Goal: Find specific page/section: Find specific page/section

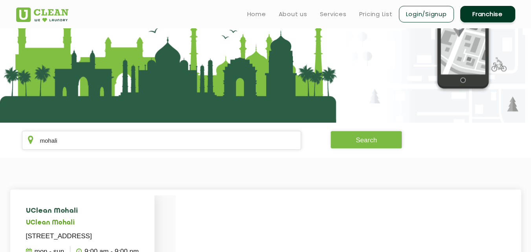
scroll to position [47, 0]
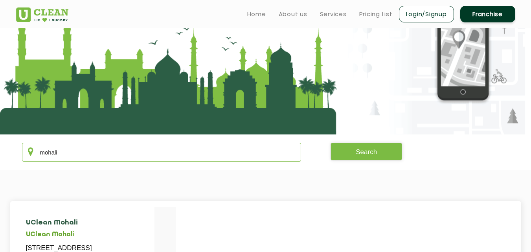
click at [89, 150] on input "mohali" at bounding box center [162, 152] width 280 height 19
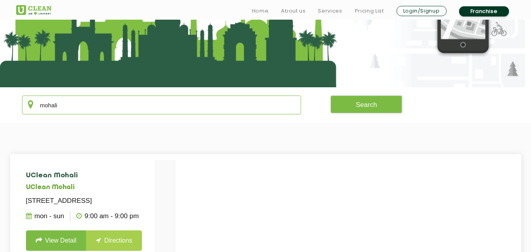
scroll to position [129, 0]
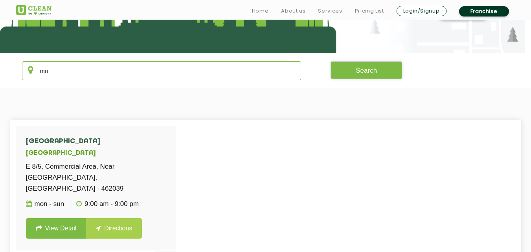
type input "m"
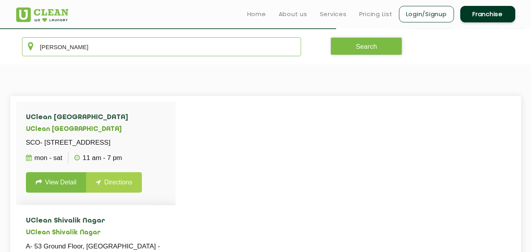
scroll to position [152, 0]
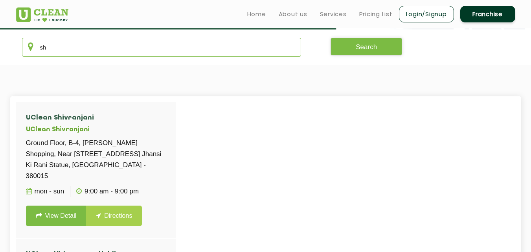
type input "s"
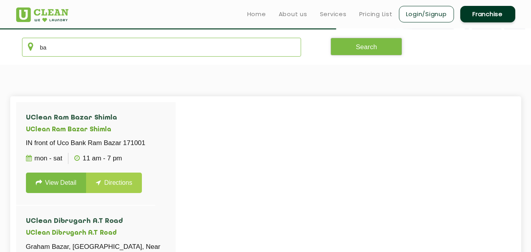
type input "b"
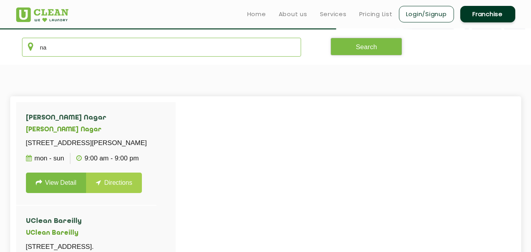
type input "n"
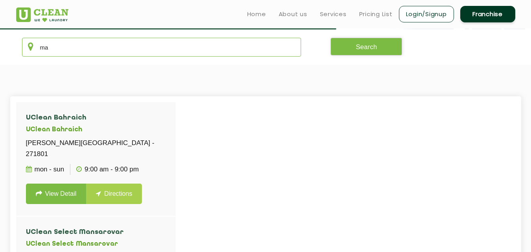
type input "m"
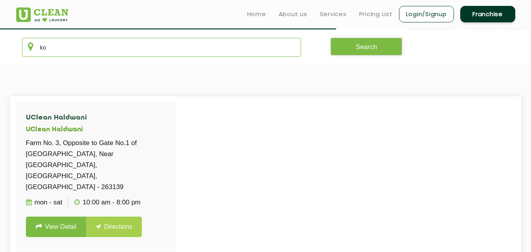
type input "k"
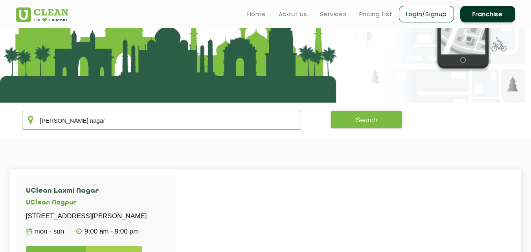
scroll to position [63, 0]
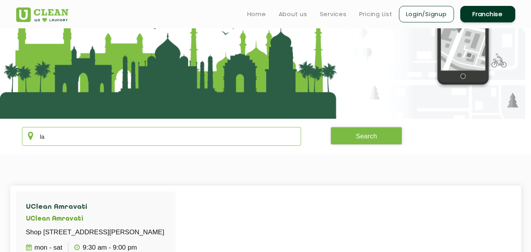
type input "l"
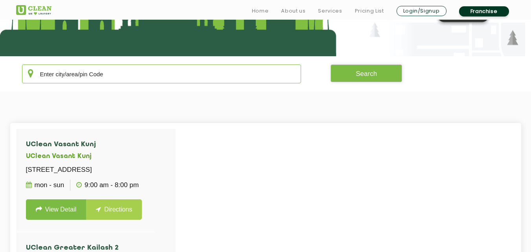
scroll to position [129, 0]
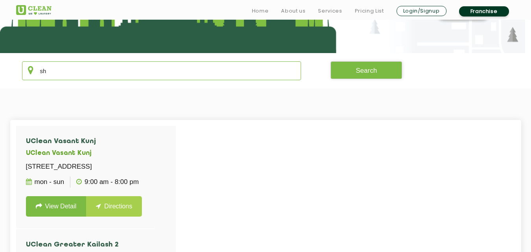
type input "s"
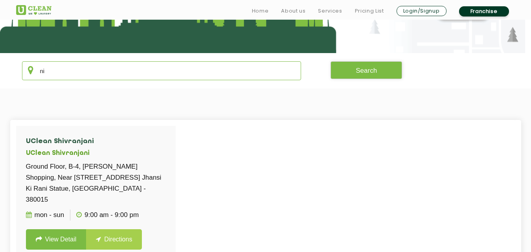
type input "n"
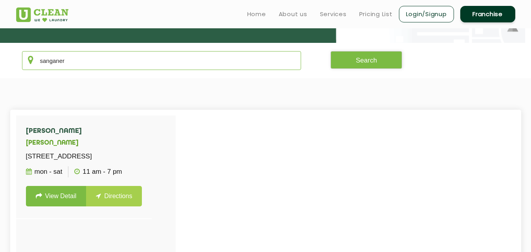
scroll to position [126, 0]
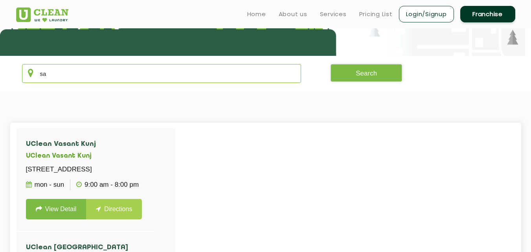
type input "s"
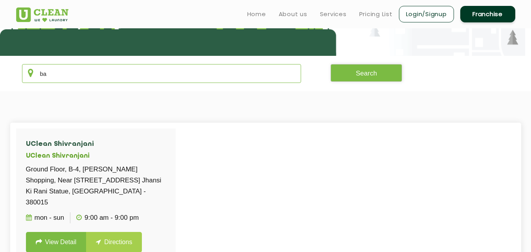
type input "b"
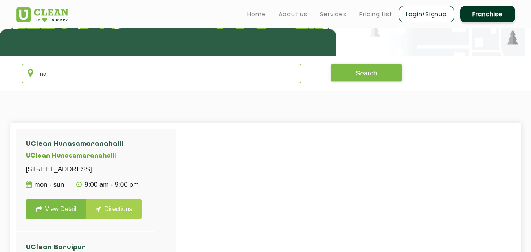
type input "n"
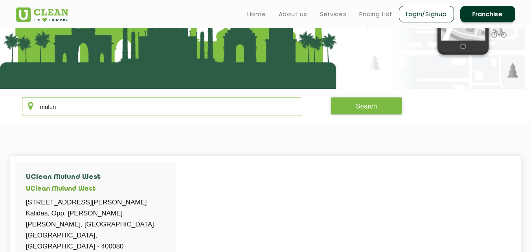
scroll to position [89, 0]
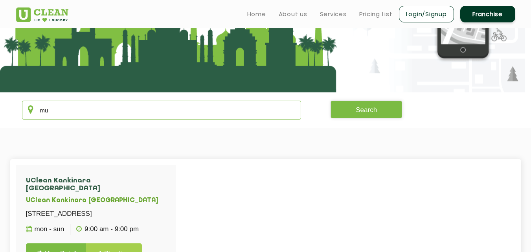
type input "m"
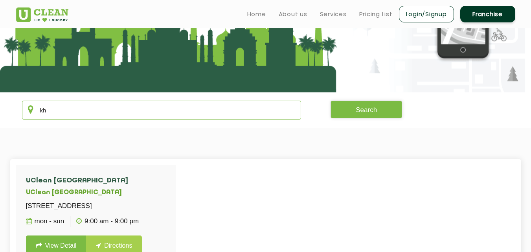
type input "k"
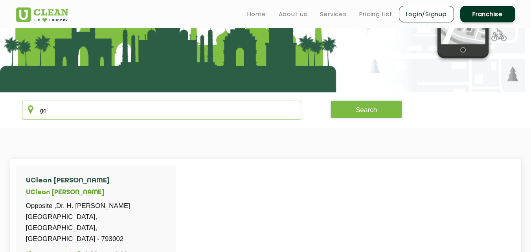
type input "g"
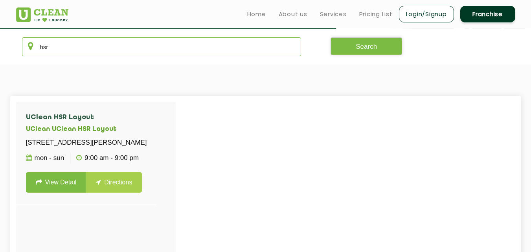
scroll to position [149, 0]
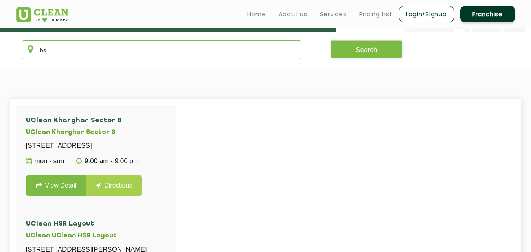
type input "h"
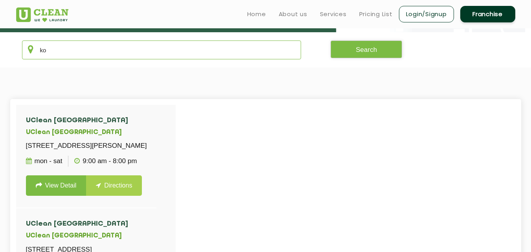
type input "k"
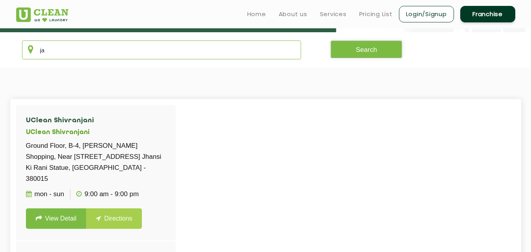
type input "j"
type input "y"
type input "r"
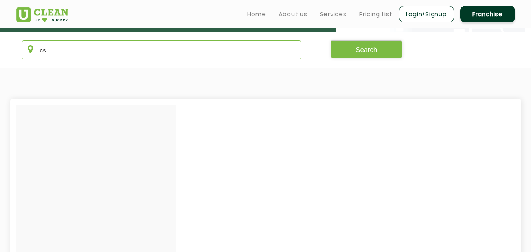
type input "c"
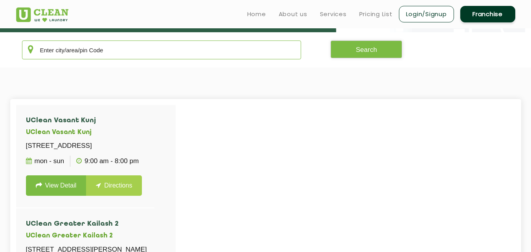
type input "a"
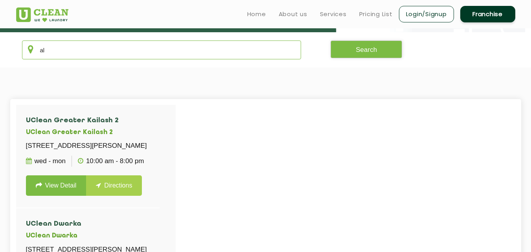
type input "a"
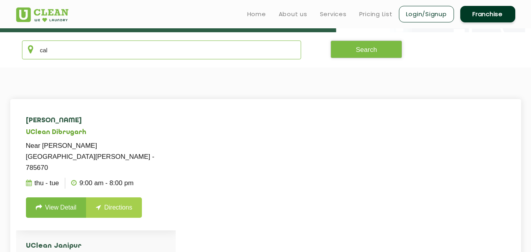
scroll to position [147, 0]
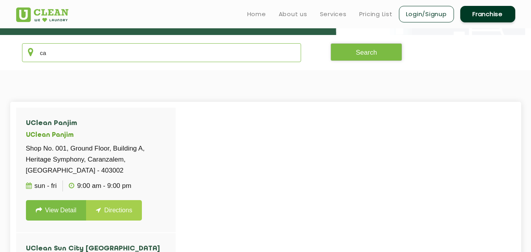
type input "c"
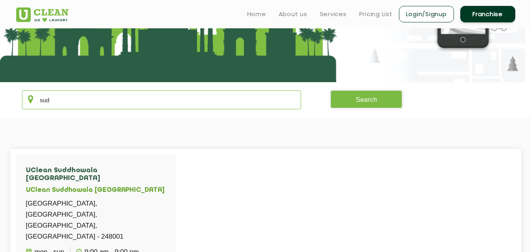
scroll to position [89, 0]
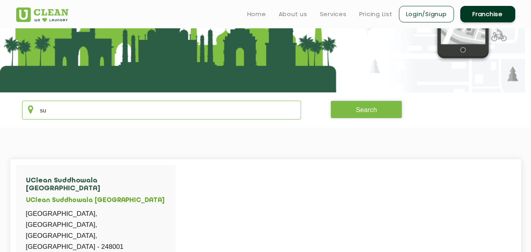
type input "s"
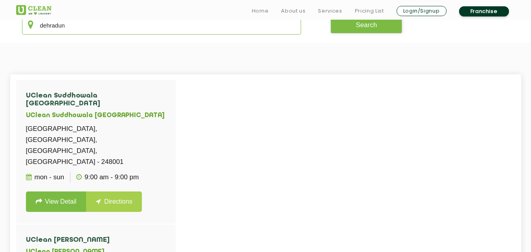
scroll to position [176, 0]
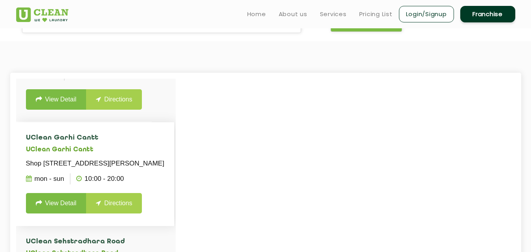
scroll to position [551, 0]
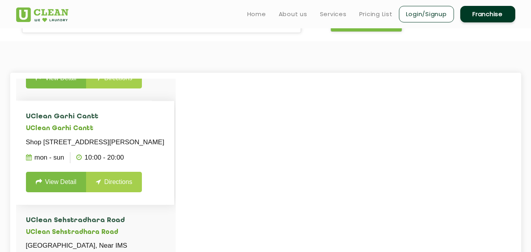
click at [136, 168] on ul "Mon - Sun 10:00 - 20:00" at bounding box center [95, 158] width 138 height 20
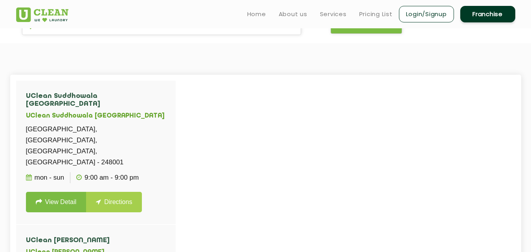
scroll to position [165, 0]
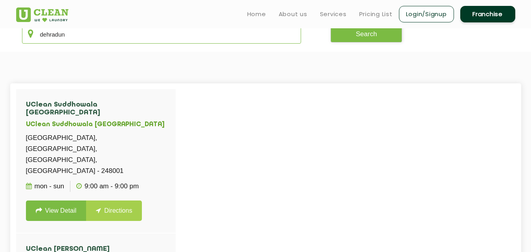
click at [144, 39] on input "dehradun" at bounding box center [162, 34] width 280 height 19
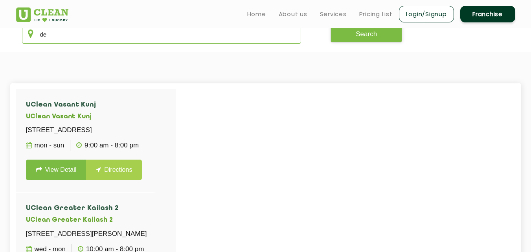
type input "d"
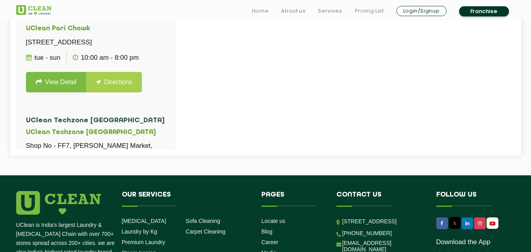
scroll to position [365, 0]
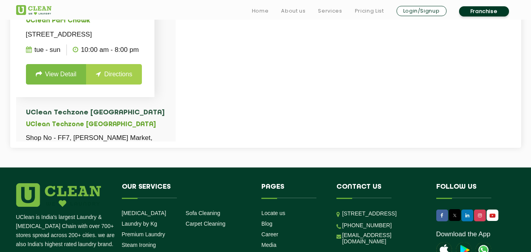
click at [145, 40] on p "[STREET_ADDRESS]" at bounding box center [85, 34] width 119 height 11
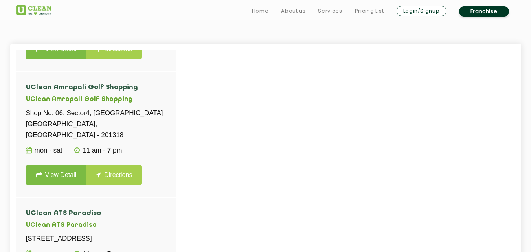
scroll to position [233, 0]
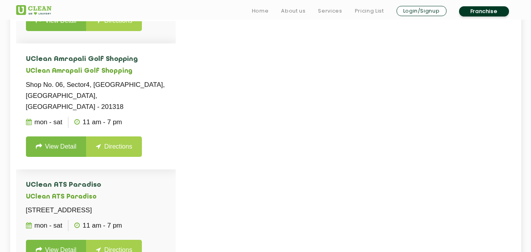
click at [165, 51] on li "[GEOGRAPHIC_DATA] [GEOGRAPHIC_DATA] No. [GEOGRAPHIC_DATA], [GEOGRAPHIC_DATA] - …" at bounding box center [96, 106] width 160 height 125
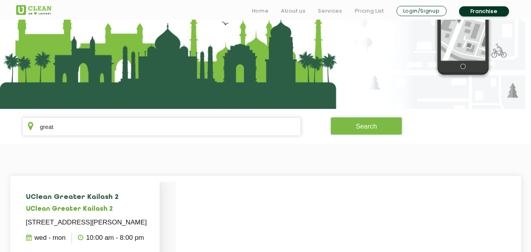
scroll to position [79, 0]
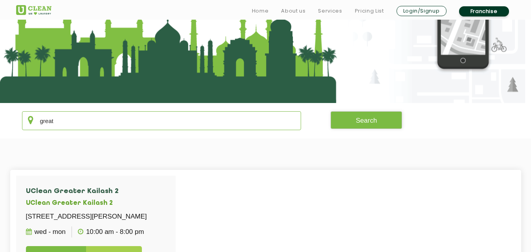
click at [134, 116] on input "great" at bounding box center [162, 120] width 280 height 19
type input "g"
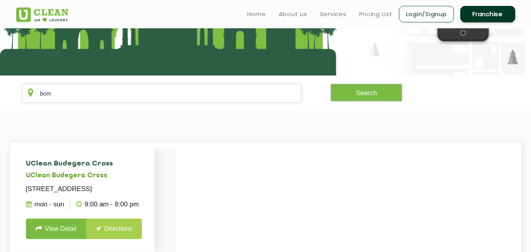
scroll to position [102, 0]
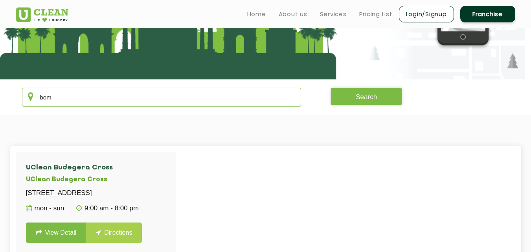
click at [154, 91] on input "bom" at bounding box center [162, 97] width 280 height 19
type input "b"
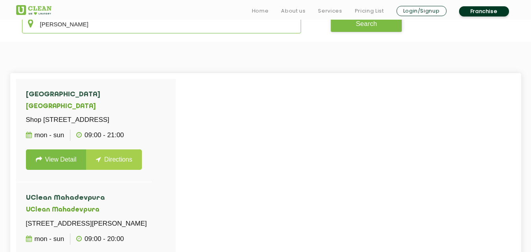
scroll to position [176, 0]
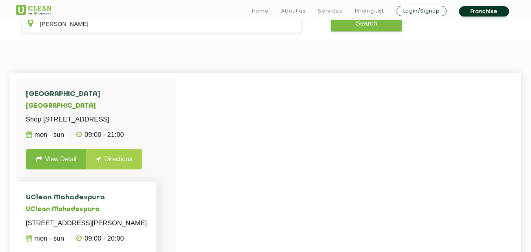
click at [142, 214] on li "UClean [STREET_ADDRESS][PERSON_NAME] Mon - Sun 09:00 - 20:00 View Detail Direct…" at bounding box center [86, 233] width 141 height 103
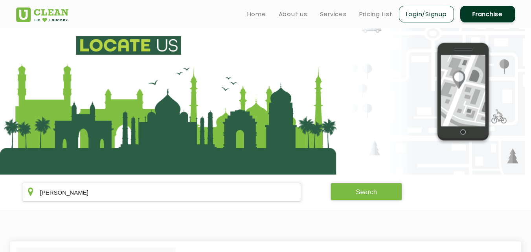
scroll to position [0, 0]
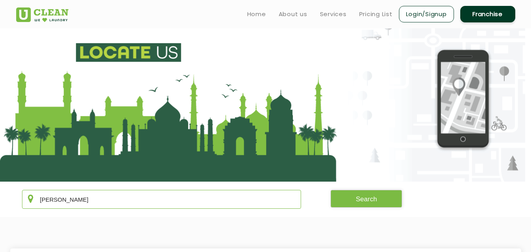
click at [148, 194] on input "[PERSON_NAME]" at bounding box center [162, 199] width 280 height 19
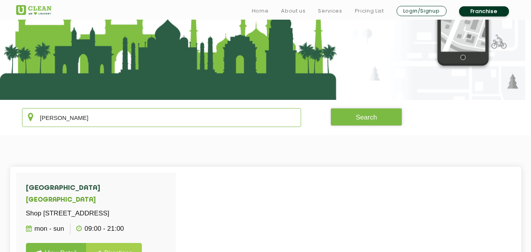
scroll to position [84, 0]
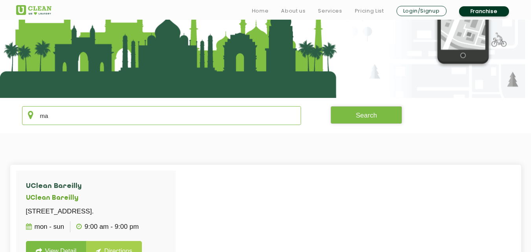
type input "m"
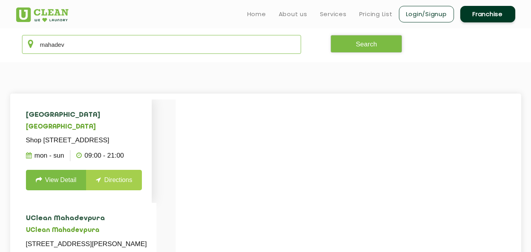
scroll to position [155, 0]
click at [142, 126] on h5 "[GEOGRAPHIC_DATA]" at bounding box center [84, 127] width 116 height 7
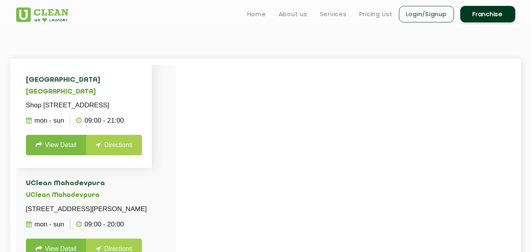
scroll to position [189, 0]
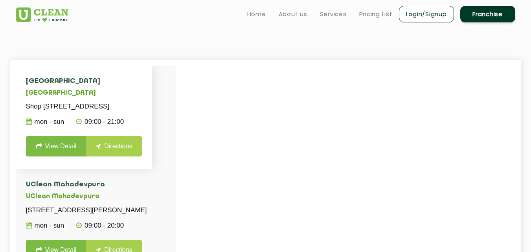
click at [142, 105] on p "Shop [STREET_ADDRESS]" at bounding box center [84, 106] width 116 height 11
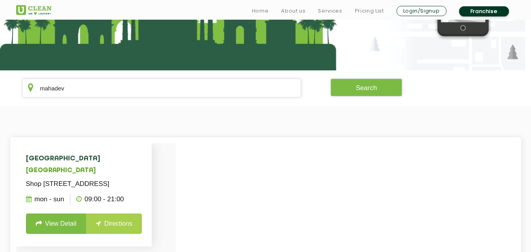
scroll to position [129, 0]
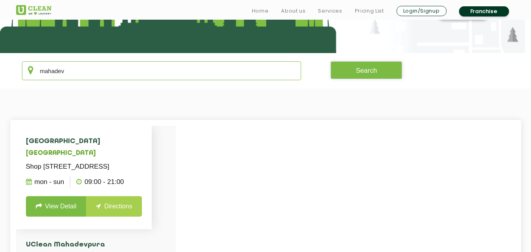
click at [102, 71] on input "mahadev" at bounding box center [162, 70] width 280 height 19
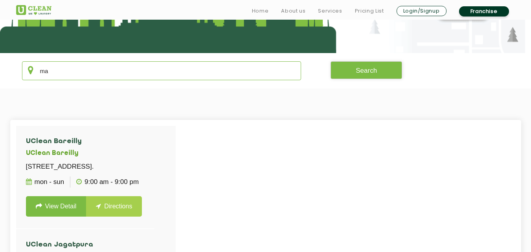
type input "m"
type input "M"
click at [118, 137] on li "UClean Vasant Kunj [STREET_ADDRESS] Mon - Sun 9:00 AM - 8:00 PM View Detail Dir…" at bounding box center [85, 177] width 139 height 103
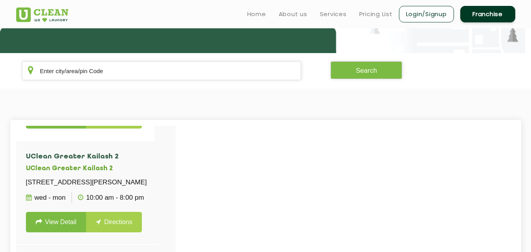
scroll to position [0, 0]
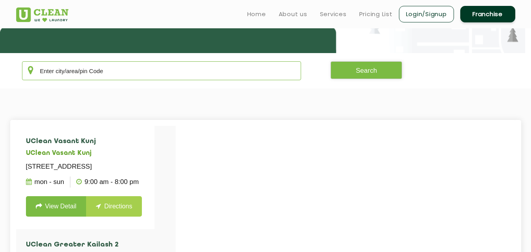
click at [134, 76] on input "text" at bounding box center [162, 70] width 280 height 19
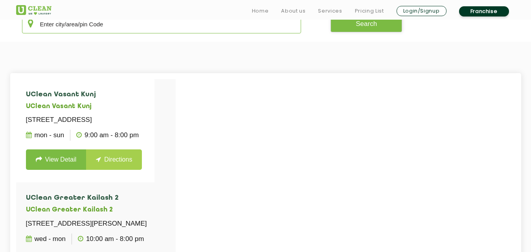
scroll to position [176, 0]
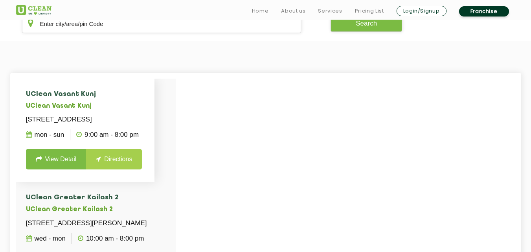
click at [129, 93] on h4 "UClean Vasant Kunj" at bounding box center [85, 94] width 119 height 8
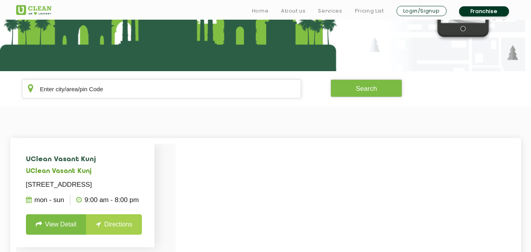
scroll to position [115, 0]
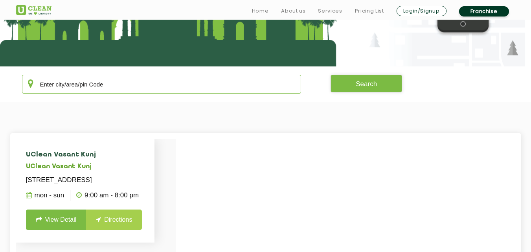
click at [129, 93] on input "text" at bounding box center [162, 84] width 280 height 19
click at [97, 89] on input "text" at bounding box center [162, 84] width 280 height 19
type input "m"
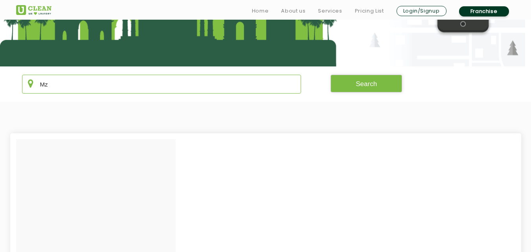
type input "Mz"
